Goal: Task Accomplishment & Management: Manage account settings

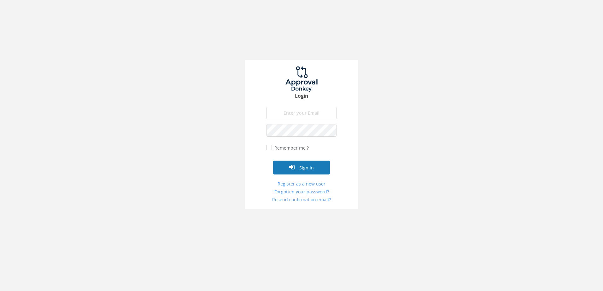
type input "[PERSON_NAME][EMAIL_ADDRESS][DOMAIN_NAME]"
click at [306, 170] on button "Sign in" at bounding box center [301, 168] width 57 height 14
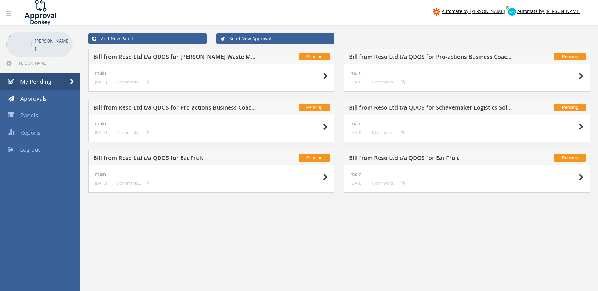
click at [485, 57] on h5 "Bill from Reso Ltd t/a QDOS for Pro-actions Business Coaching and Support Limit…" at bounding box center [431, 58] width 165 height 8
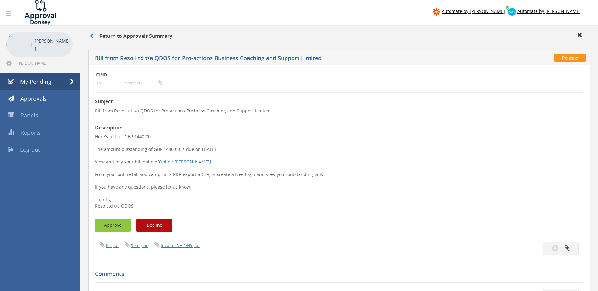
click at [112, 227] on button "Approve" at bounding box center [113, 226] width 36 height 14
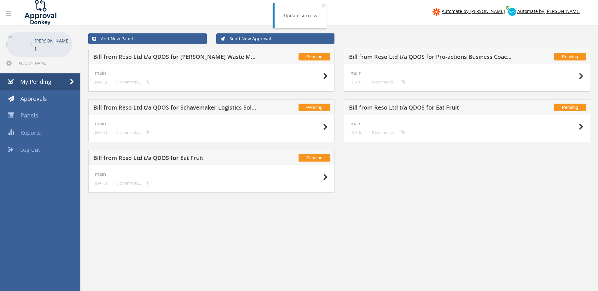
click at [461, 56] on h5 "Bill from Reso Ltd t/a QDOS for Pro-actions Business Coaching and Support Limit…" at bounding box center [431, 58] width 165 height 8
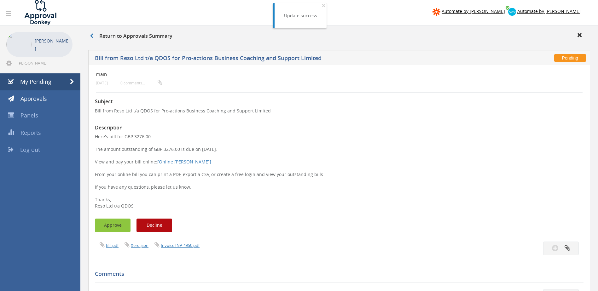
click at [110, 222] on button "Approve" at bounding box center [113, 226] width 36 height 14
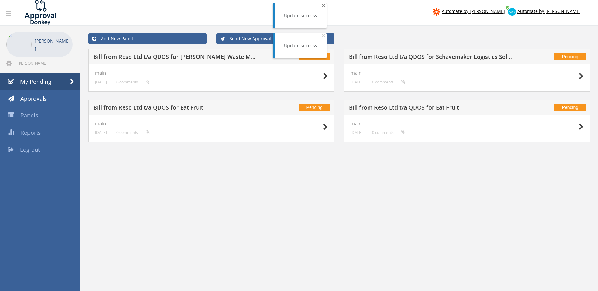
click at [325, 5] on span "×" at bounding box center [324, 5] width 4 height 9
click at [403, 113] on div "Pending Bill from Reso Ltd t/a QDOS for Eat Fruit" at bounding box center [467, 107] width 246 height 15
click at [403, 100] on div "Pending Bill from Reso Ltd t/a QDOS for Eat Fruit" at bounding box center [467, 107] width 246 height 15
click at [402, 108] on h5 "Bill from Reso Ltd t/a QDOS for Eat Fruit" at bounding box center [431, 109] width 165 height 8
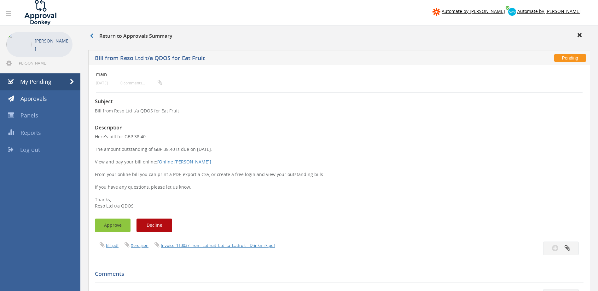
click at [116, 228] on button "Approve" at bounding box center [113, 226] width 36 height 14
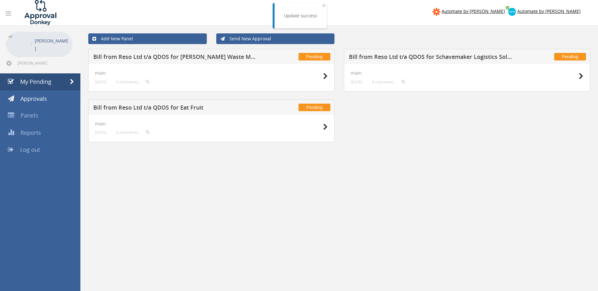
click at [155, 107] on h5 "Bill from Reso Ltd t/a QDOS for Eat Fruit" at bounding box center [175, 109] width 165 height 8
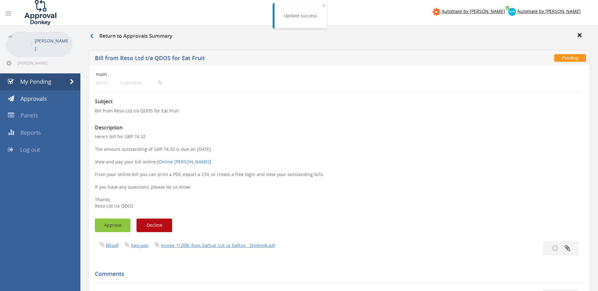
click at [107, 225] on button "Approve" at bounding box center [113, 226] width 36 height 14
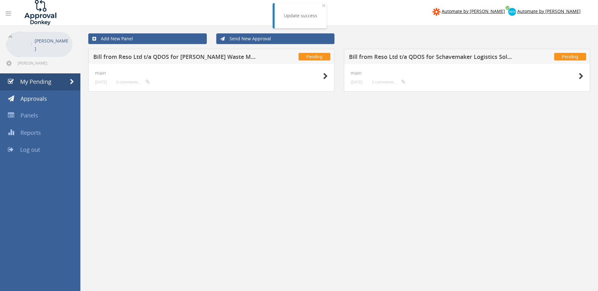
click at [201, 56] on h5 "Bill from Reso Ltd t/a QDOS for [PERSON_NAME] Waste Management Plc" at bounding box center [175, 58] width 165 height 8
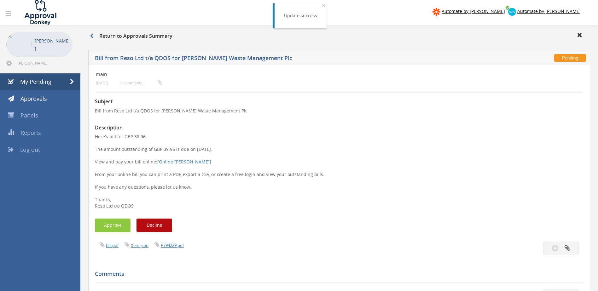
click at [112, 214] on div "Subject Bill from Reso Ltd t/a QDOS for [PERSON_NAME] Waste Management Plc Desc…" at bounding box center [339, 275] width 489 height 365
click at [113, 223] on button "Approve" at bounding box center [113, 226] width 36 height 14
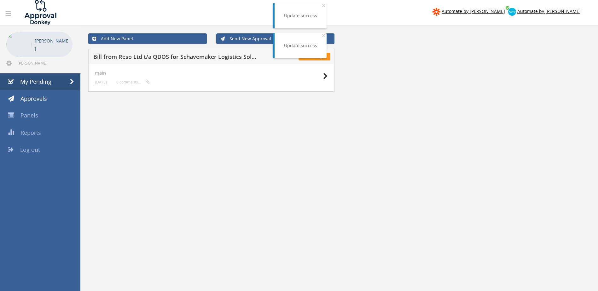
click at [206, 55] on h5 "Bill from Reso Ltd t/a QDOS for Schavemaker Logistics Solutions" at bounding box center [175, 58] width 165 height 8
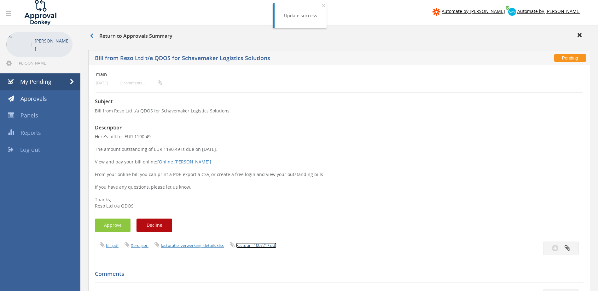
click at [251, 246] on link "Factuur - 1007217.pdf" at bounding box center [256, 246] width 40 height 6
click at [108, 226] on button "Approve" at bounding box center [113, 226] width 36 height 14
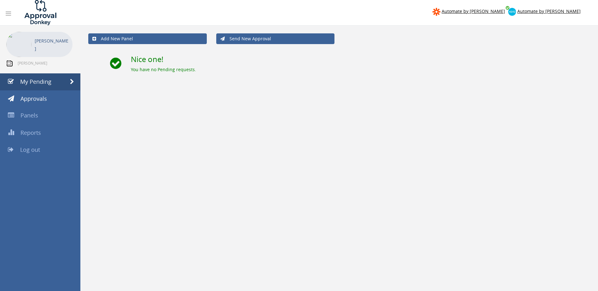
click at [10, 67] on link at bounding box center [9, 64] width 7 height 6
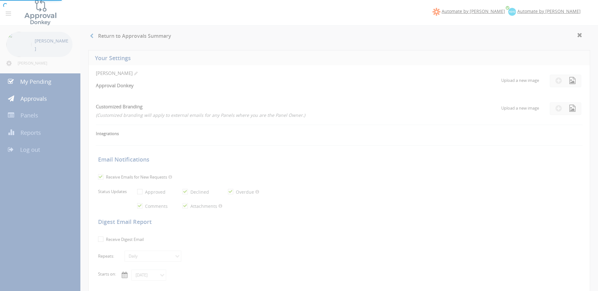
checkbox input "true"
select select "number:1"
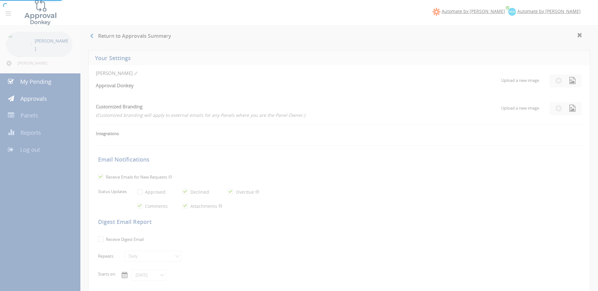
checkbox input "true"
type input "[DATE]"
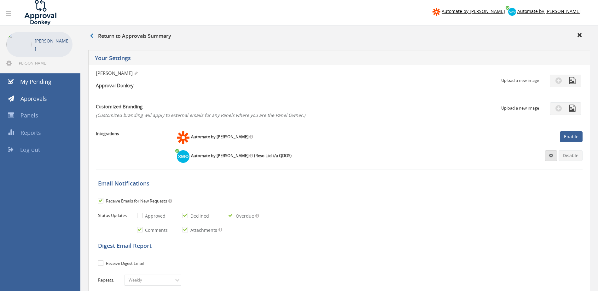
click at [553, 155] on span at bounding box center [551, 156] width 4 height 4
click at [517, 165] on link "Settings" at bounding box center [532, 168] width 48 height 10
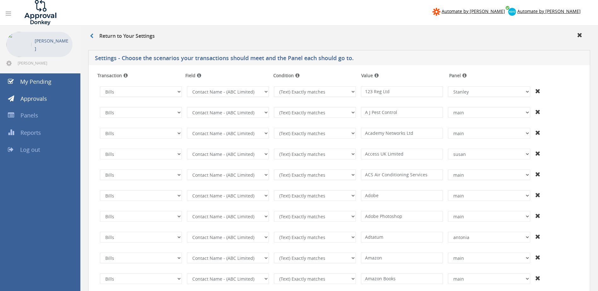
click at [558, 101] on td "Invoices Bills Credit Notes Purchase Orders The transaction is required. Invoic…" at bounding box center [339, 91] width 489 height 21
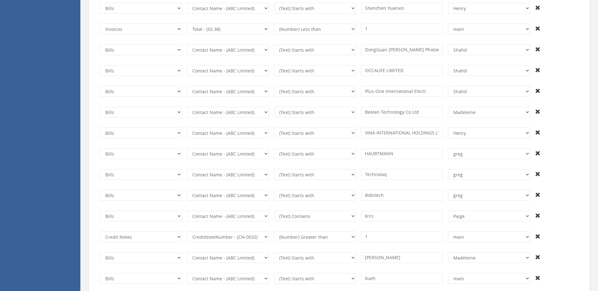
scroll to position [3086, 0]
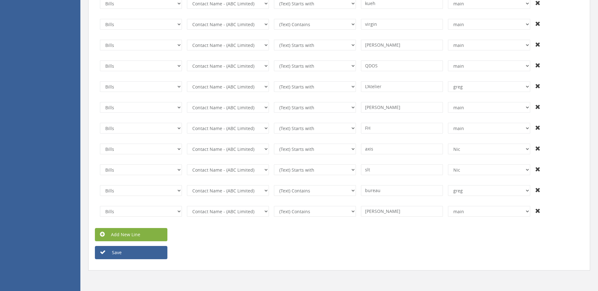
click at [137, 231] on link "Add New Line" at bounding box center [131, 234] width 73 height 13
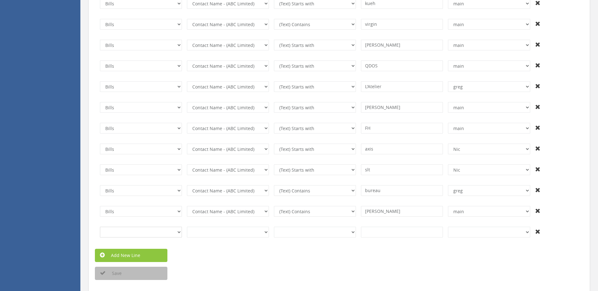
click at [178, 232] on select "Invoices Bills Credit Notes Purchase Orders" at bounding box center [141, 232] width 82 height 11
select select "number:2"
click at [100, 227] on select "Invoices Bills Credit Notes Purchase Orders" at bounding box center [141, 232] width 82 height 11
click at [265, 232] on select "InvoiceID - (92f08561-bd65-469b-93fb-65dd1552c678) InvoiceNumber - (null) Conta…" at bounding box center [228, 232] width 82 height 11
select select "number:55"
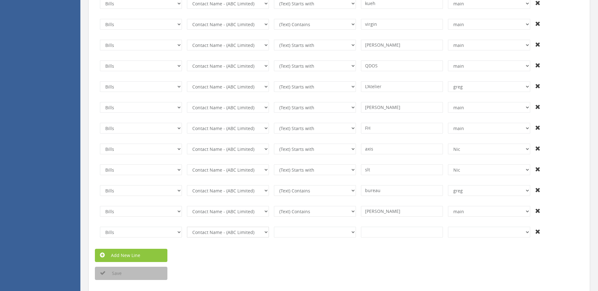
click at [187, 227] on select "InvoiceID - (92f08561-bd65-469b-93fb-65dd1552c678) InvoiceNumber - (null) Conta…" at bounding box center [228, 232] width 82 height 11
click at [349, 232] on select "(Text) Contains (Text) Does not contain (Text) Exactly matches (Text) Does not …" at bounding box center [315, 232] width 82 height 11
select select "number:1"
click at [274, 227] on select "(Text) Contains (Text) Does not contain (Text) Exactly matches (Text) Does not …" at bounding box center [315, 232] width 82 height 11
click at [369, 234] on input at bounding box center [402, 232] width 82 height 11
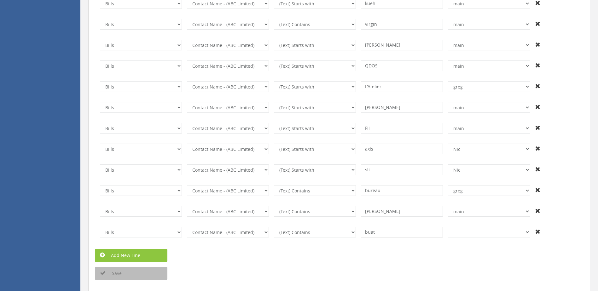
type input "buat"
drag, startPoint x: 480, startPoint y: 232, endPoint x: 504, endPoint y: 232, distance: 24.3
click at [480, 232] on select "+And [PERSON_NAME] [PERSON_NAME] and [PERSON_NAME] [PERSON_NAME] Shahd [PERSON_…" at bounding box center [489, 232] width 82 height 11
select select "number:13703"
click at [448, 227] on select "+And [PERSON_NAME] [PERSON_NAME] and [PERSON_NAME] [PERSON_NAME] Shahd [PERSON_…" at bounding box center [489, 232] width 82 height 11
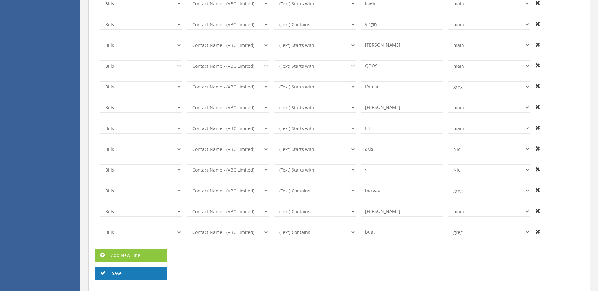
click at [126, 275] on button "Save" at bounding box center [131, 273] width 73 height 13
